Goal: Check status: Check status

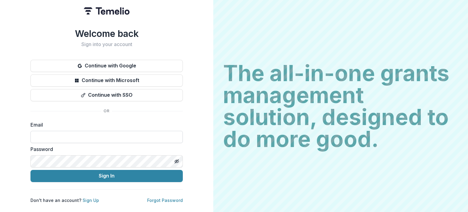
click at [64, 136] on input at bounding box center [106, 137] width 152 height 12
type input "**********"
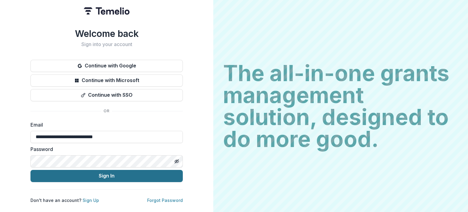
click at [87, 179] on button "Sign In" at bounding box center [106, 176] width 152 height 12
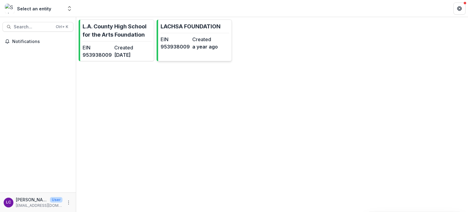
click at [174, 46] on dd "953938009" at bounding box center [175, 46] width 29 height 7
click at [126, 43] on link "L.A. County High School for the Arts Foundation EIN 953938009 Created 2 years a…" at bounding box center [117, 41] width 76 height 42
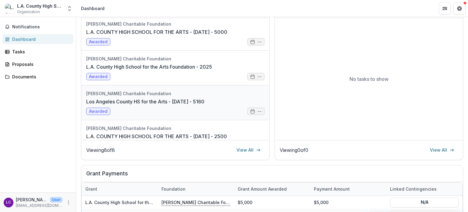
scroll to position [34, 0]
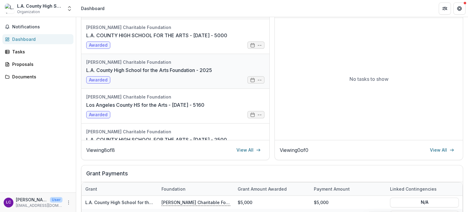
click at [124, 72] on link "L.A. County High School for the Arts Foundation - 2025" at bounding box center [149, 69] width 126 height 7
